Goal: Transaction & Acquisition: Purchase product/service

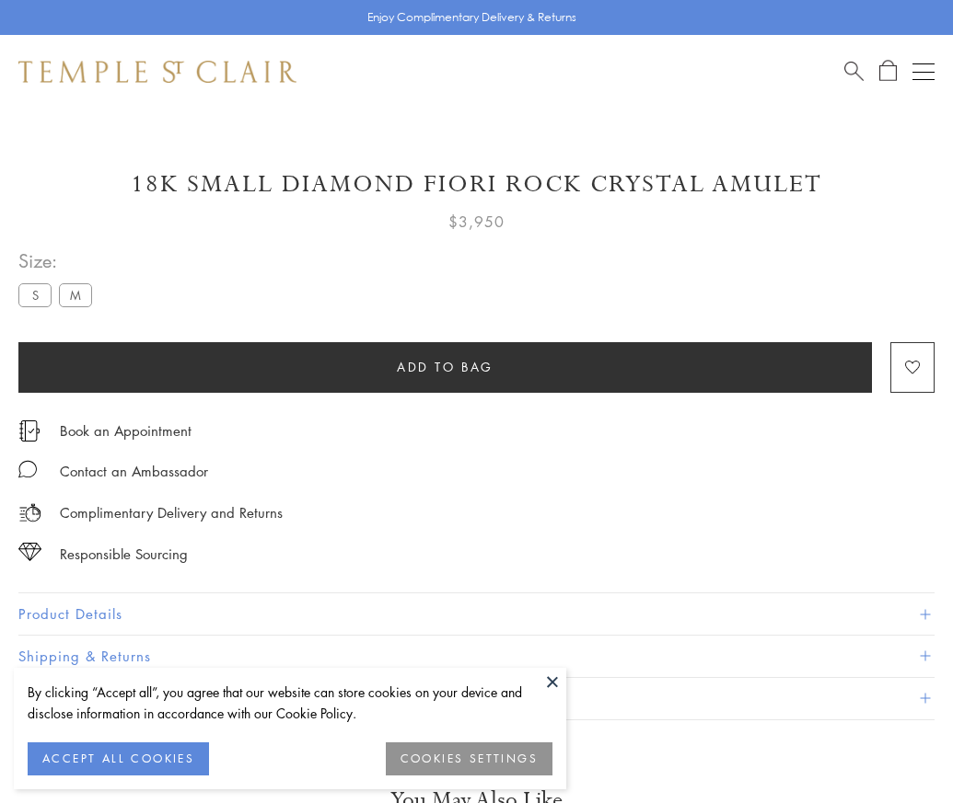
click at [445, 366] on span "Add to bag" at bounding box center [445, 367] width 97 height 20
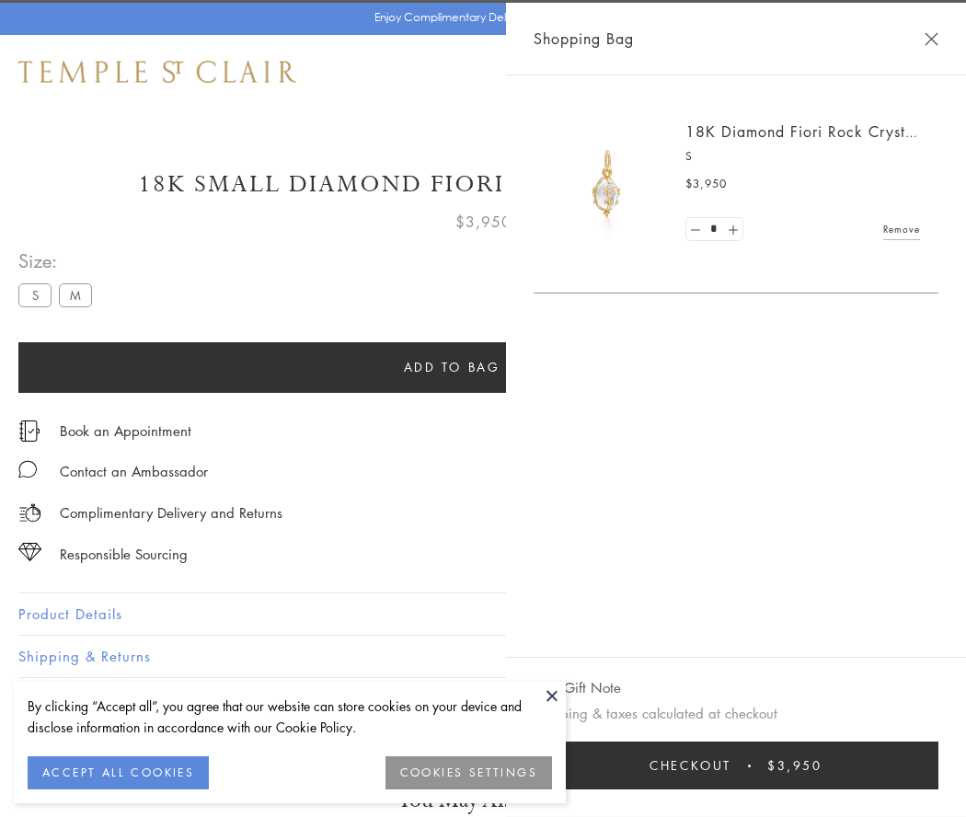
click at [894, 766] on button "Checkout $3,950" at bounding box center [736, 766] width 405 height 48
